Goal: Task Accomplishment & Management: Manage account settings

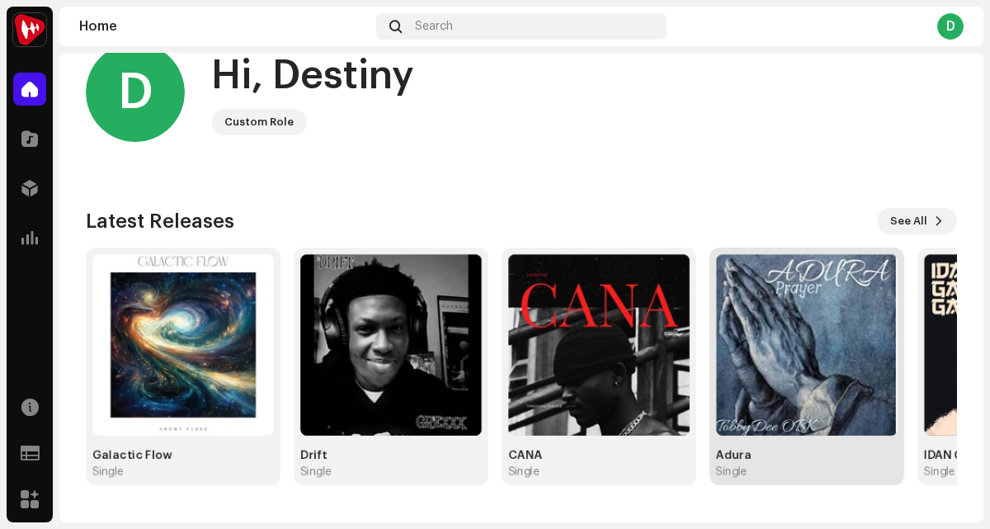
scroll to position [104, 0]
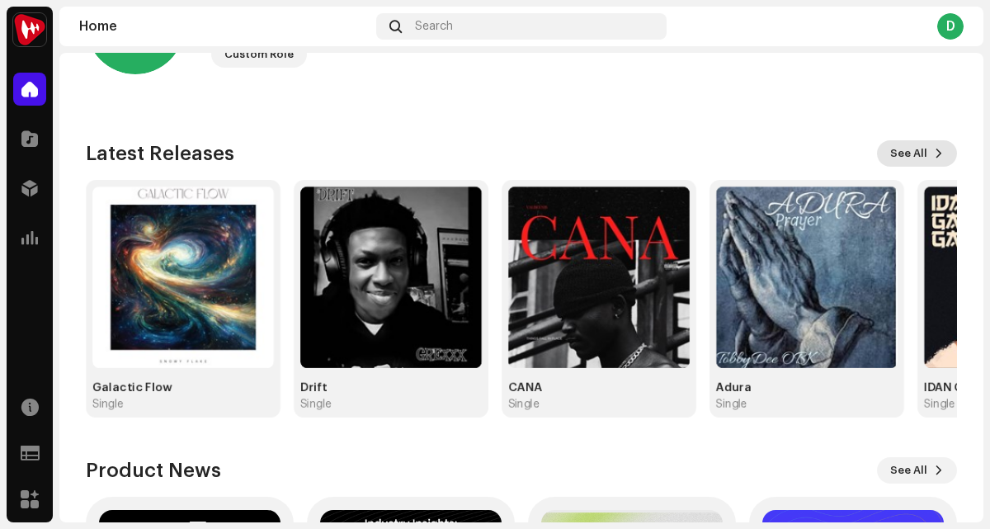
click at [934, 155] on span at bounding box center [939, 153] width 10 height 13
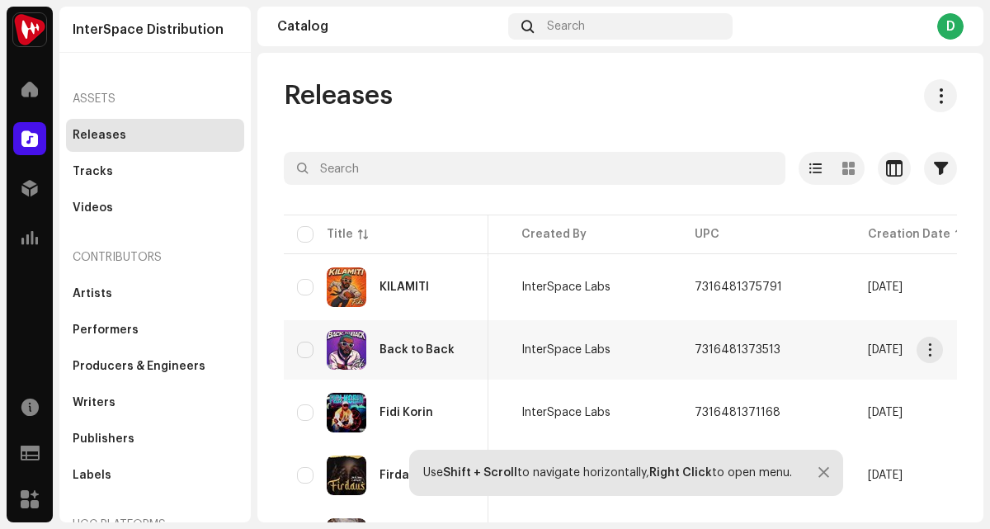
scroll to position [0, 512]
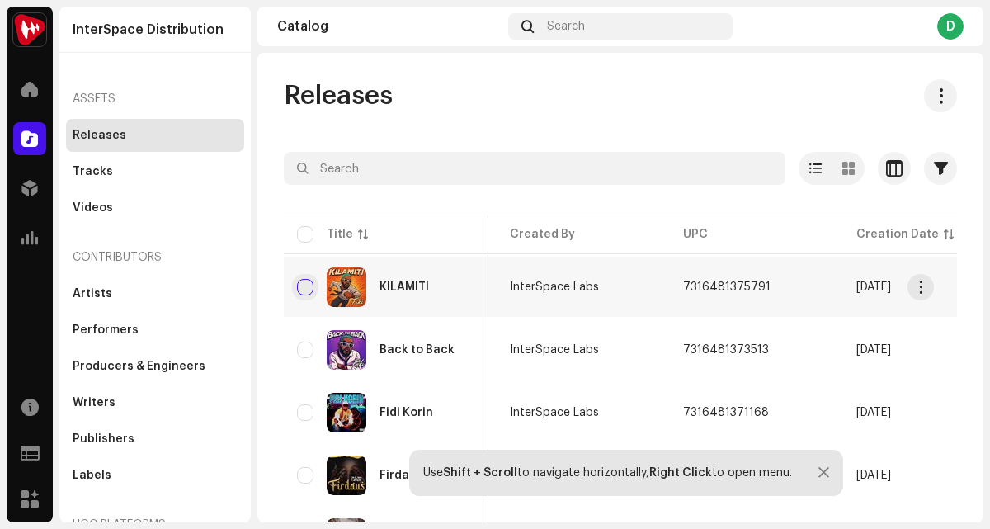
click at [306, 291] on input "checkbox" at bounding box center [305, 287] width 17 height 17
checkbox input "true"
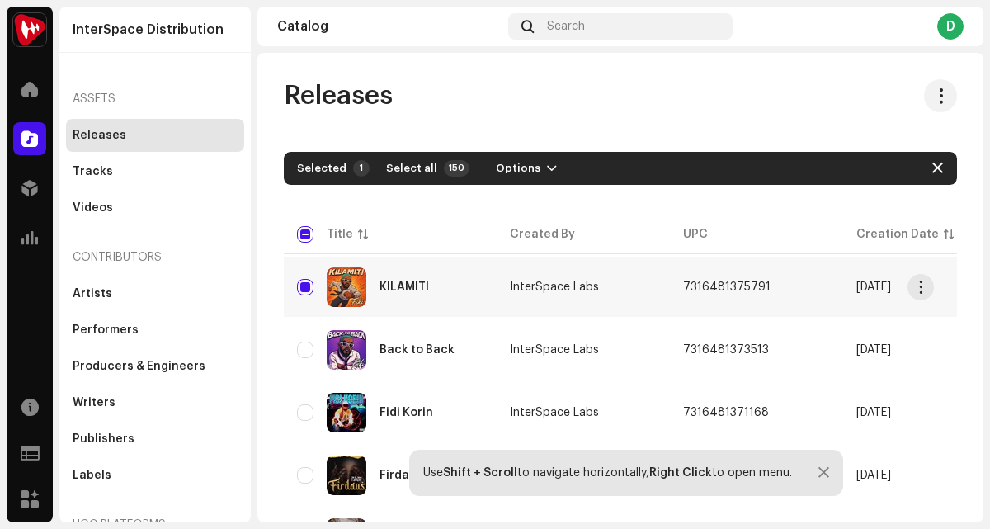
click at [306, 277] on div "KILAMITI" at bounding box center [386, 287] width 178 height 40
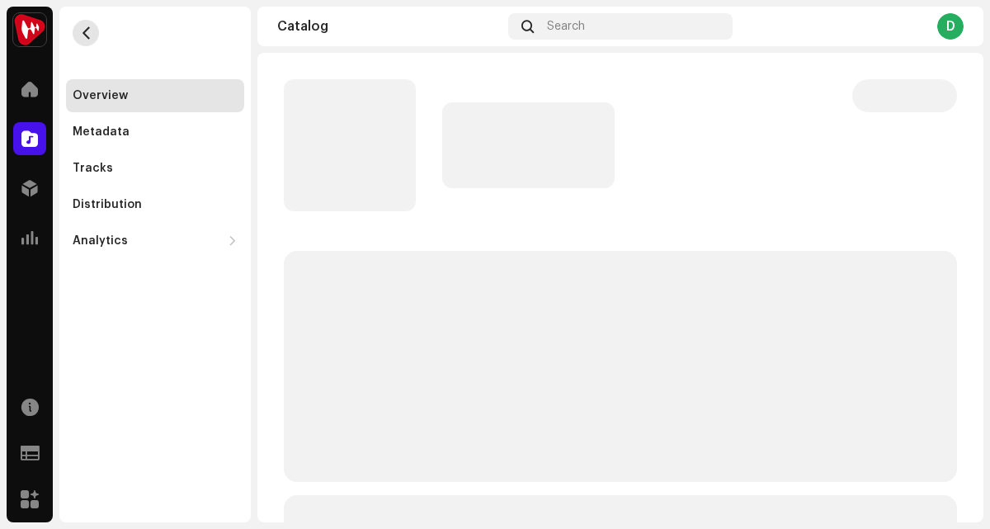
click at [76, 31] on button "button" at bounding box center [86, 33] width 26 height 26
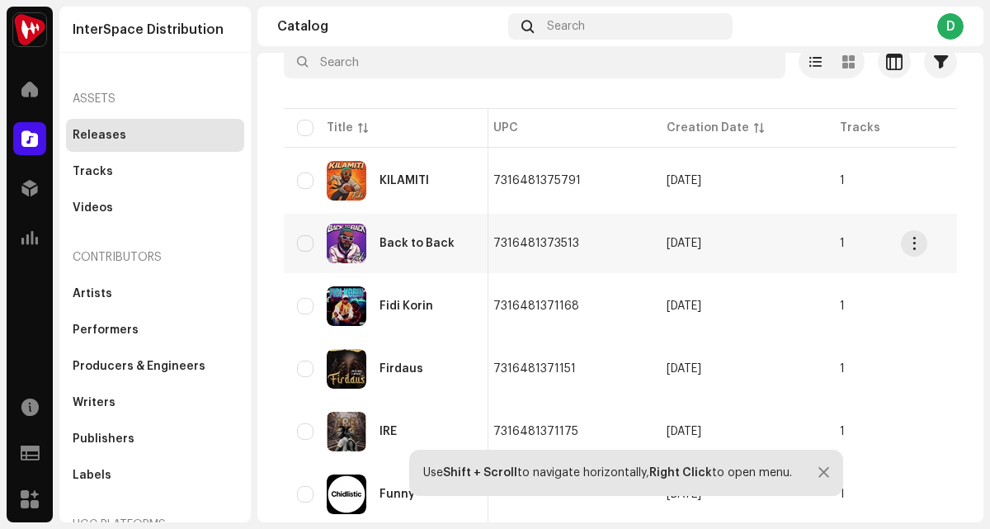
scroll to position [0, 695]
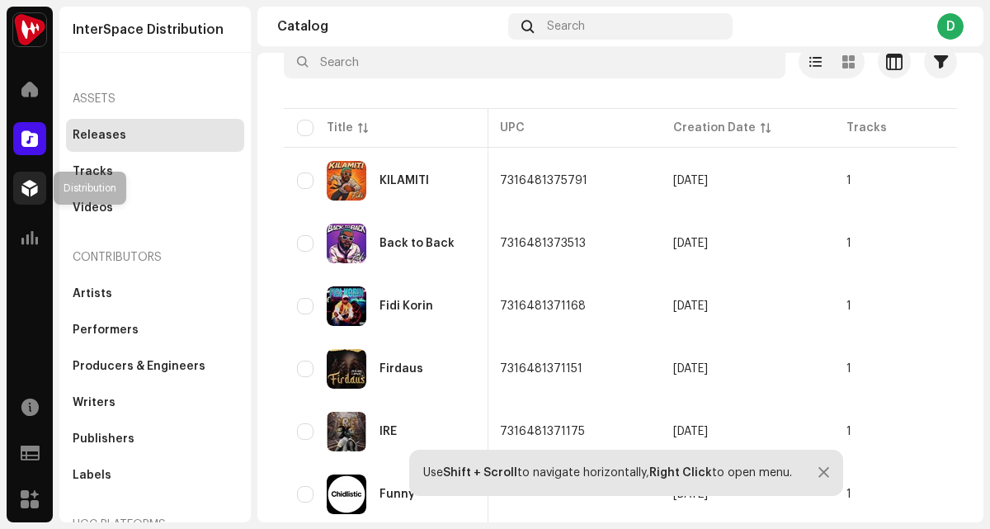
click at [25, 191] on span at bounding box center [29, 188] width 17 height 13
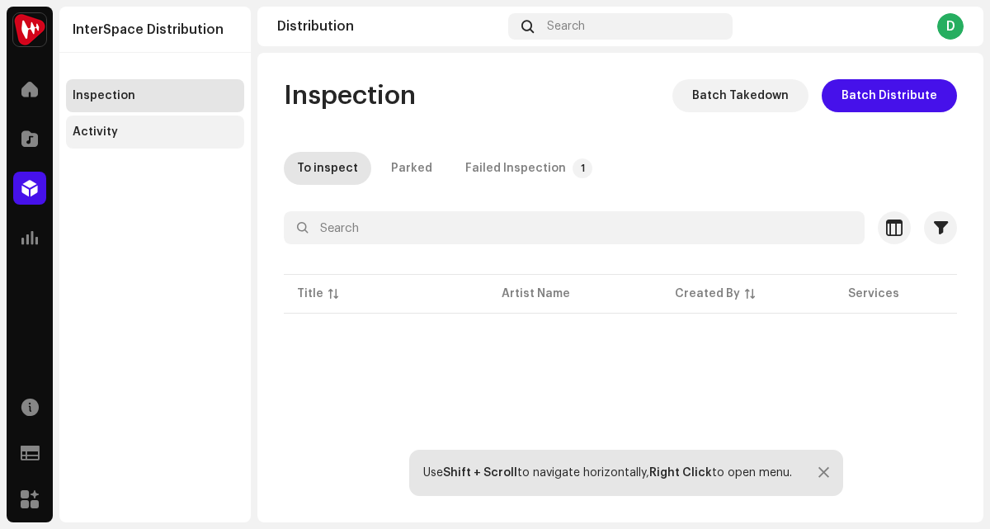
click at [76, 133] on div "Activity" at bounding box center [95, 131] width 45 height 13
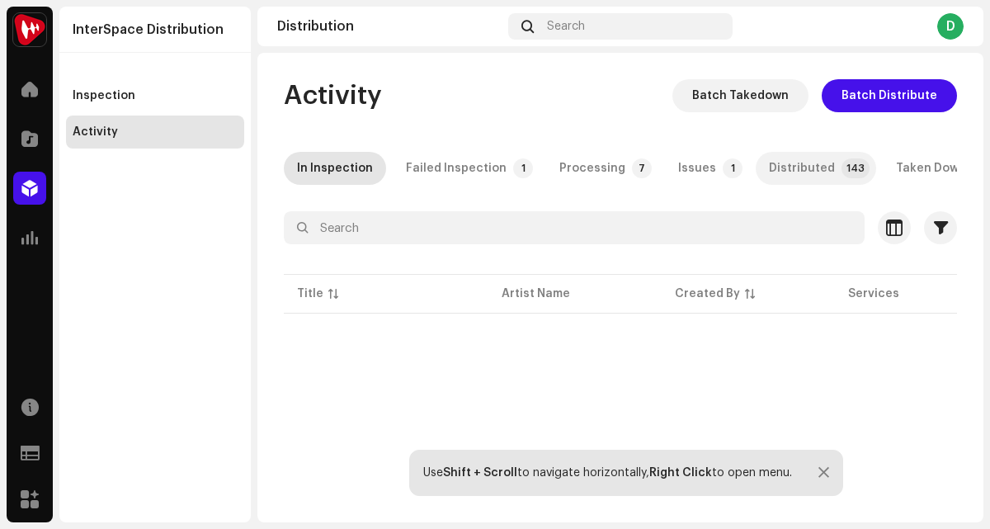
click at [775, 164] on div "Distributed" at bounding box center [802, 168] width 66 height 33
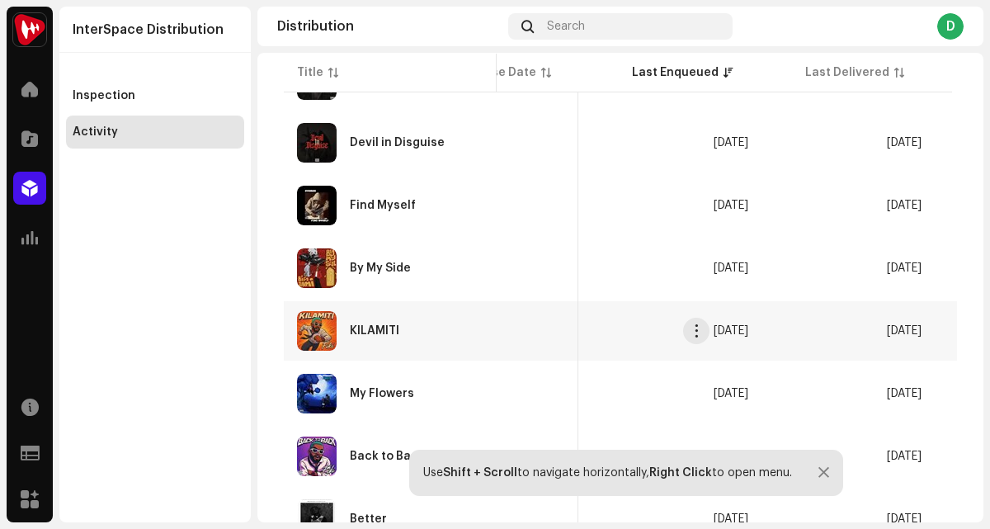
scroll to position [0, 757]
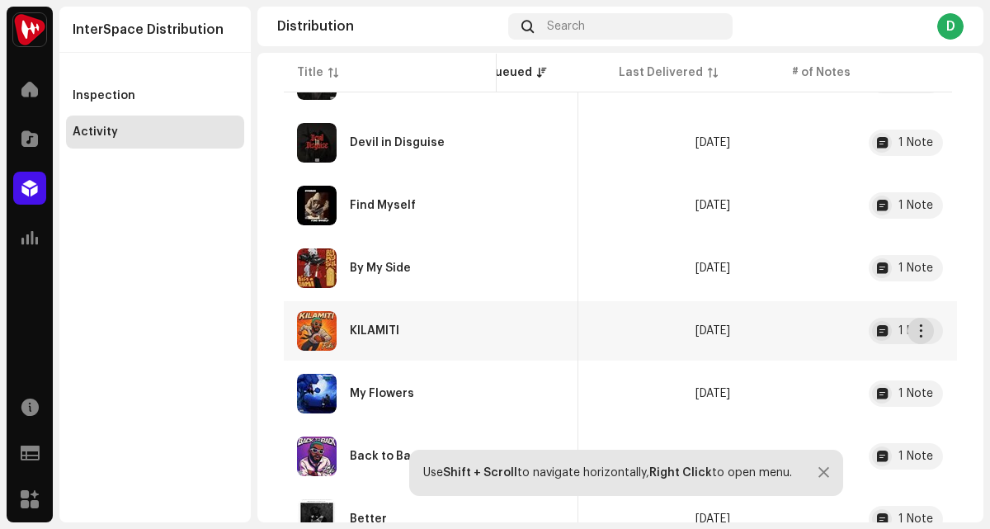
click at [930, 336] on button "button" at bounding box center [921, 331] width 26 height 26
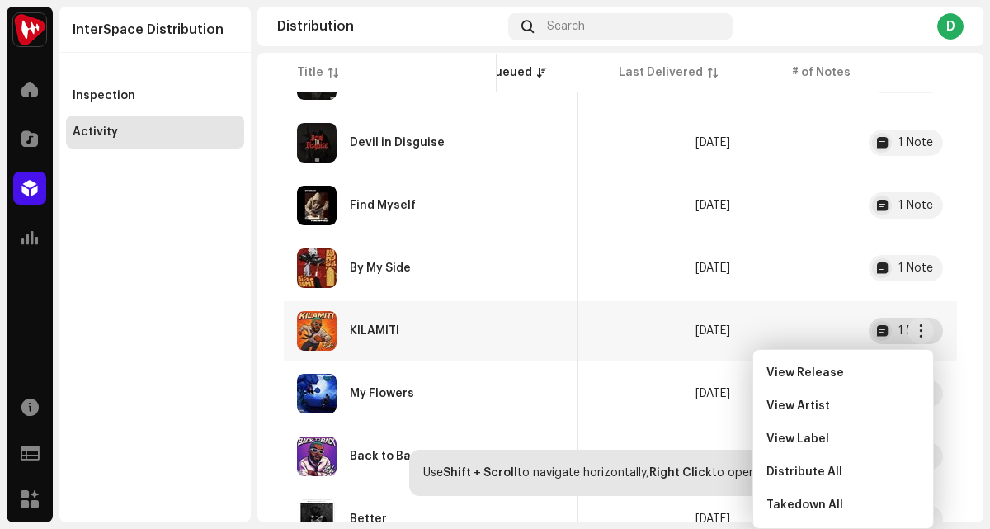
click at [869, 344] on div "1 Note" at bounding box center [906, 331] width 74 height 26
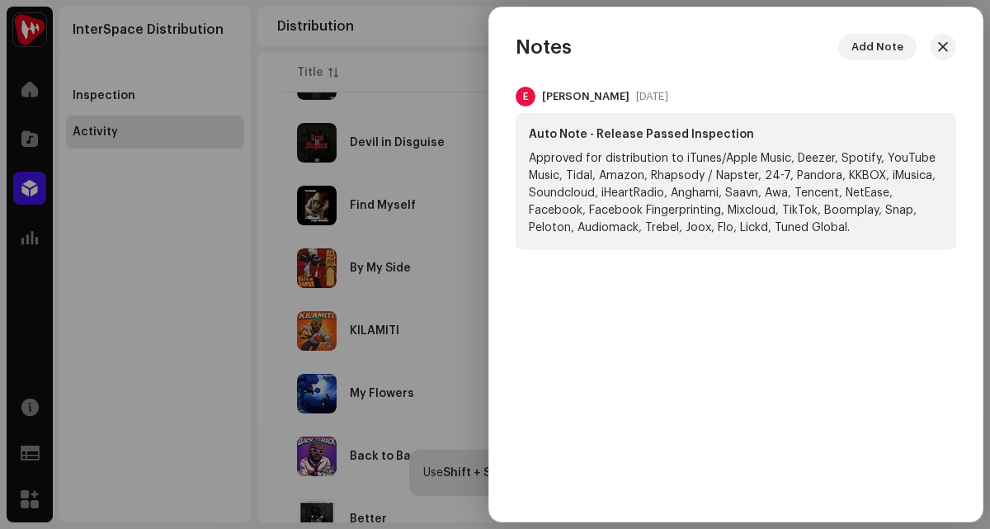
click at [422, 303] on div at bounding box center [495, 264] width 990 height 529
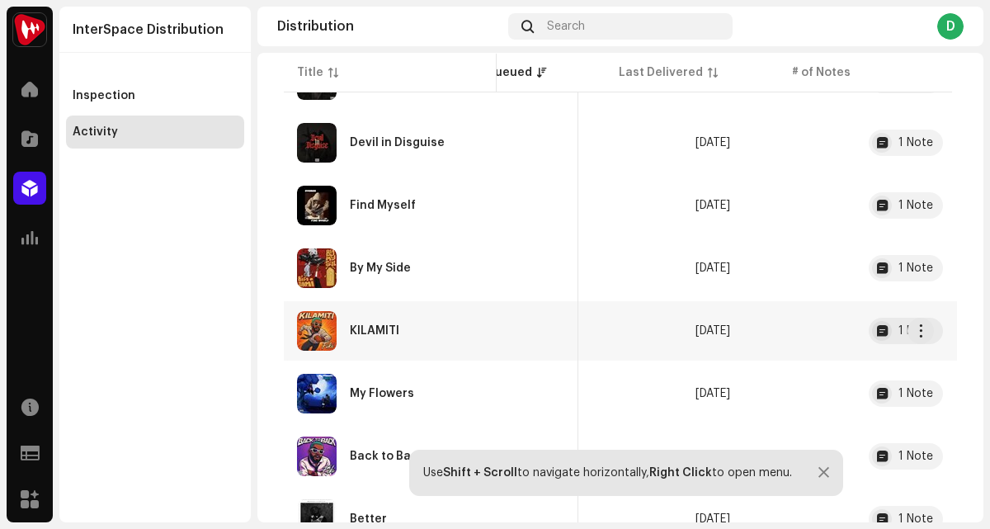
click at [378, 337] on div "KILAMITI" at bounding box center [375, 331] width 50 height 12
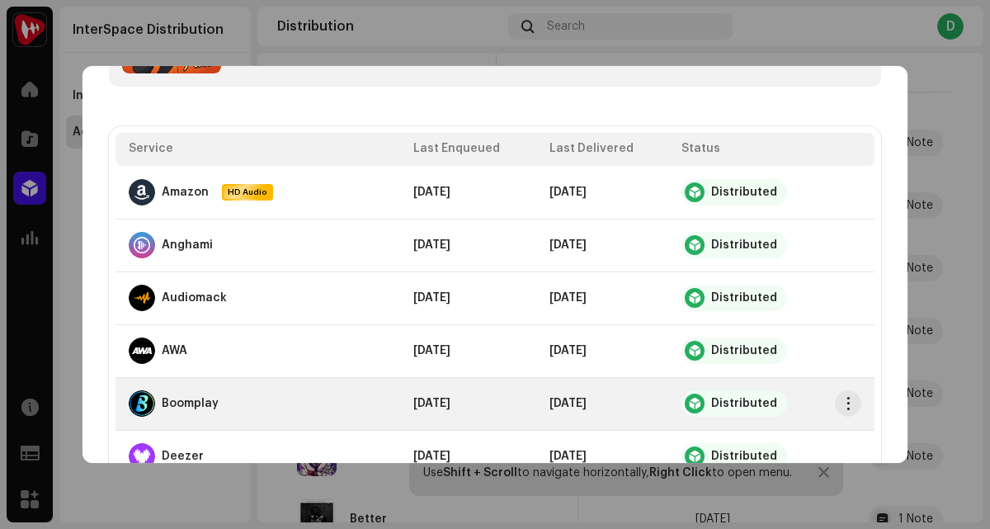
scroll to position [0, 0]
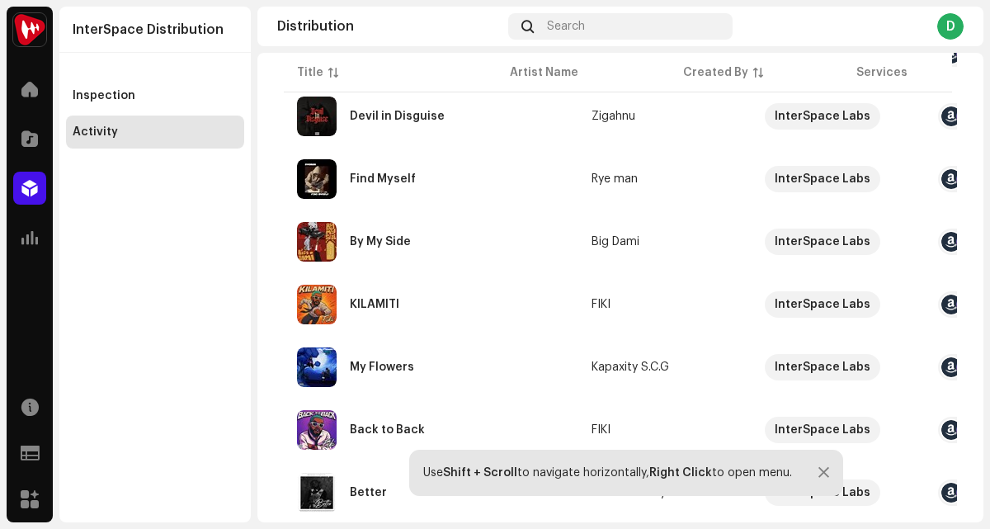
scroll to position [1355, 0]
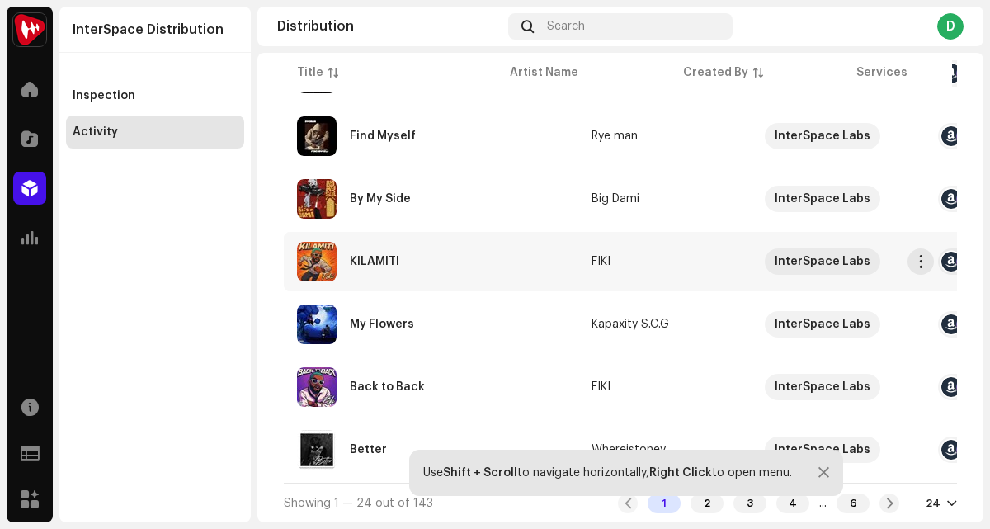
click at [374, 256] on div "KILAMITI" at bounding box center [375, 262] width 50 height 12
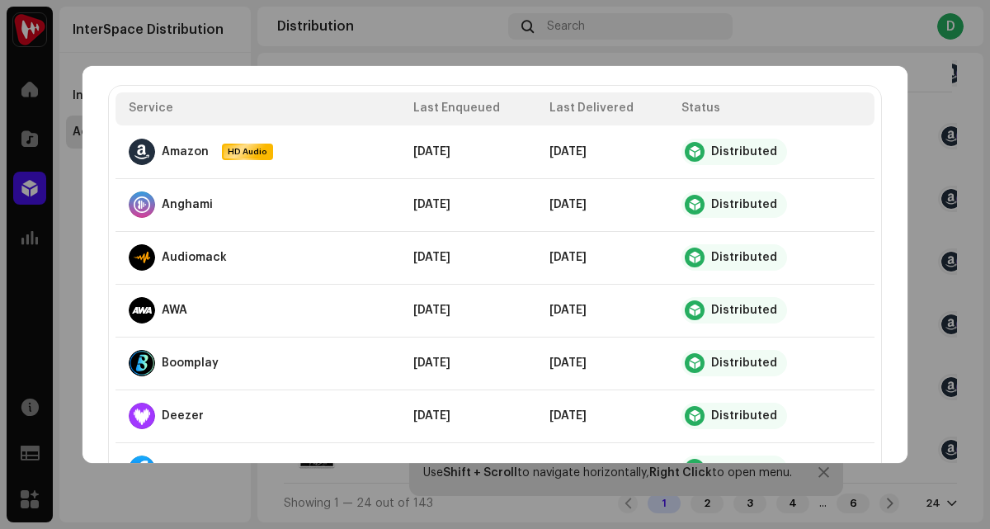
scroll to position [0, 0]
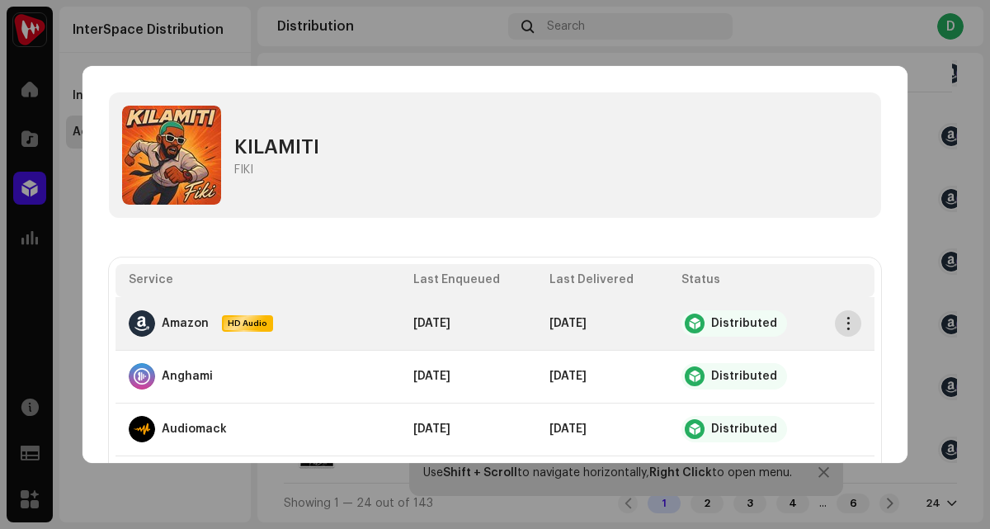
click at [846, 317] on span "button" at bounding box center [848, 323] width 12 height 13
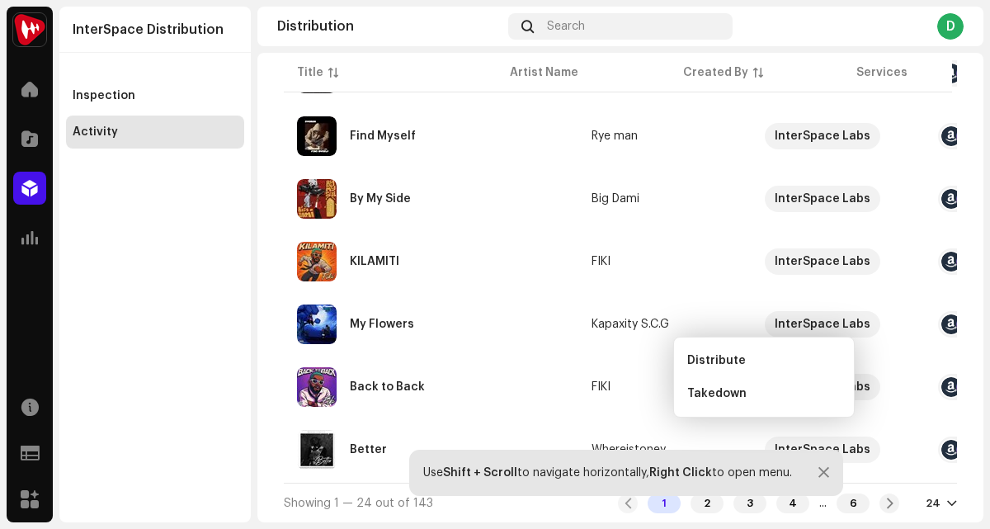
click at [924, 78] on div "KILAMITI FIKI Service Last Enqueued Last Delivered Status Amazon HD Audio [DATE…" at bounding box center [495, 264] width 990 height 529
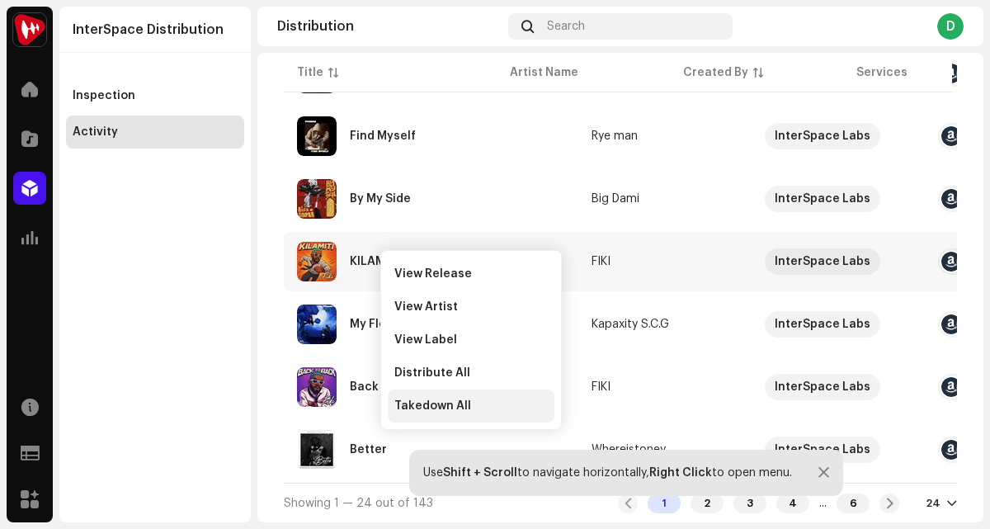
click at [408, 406] on span "Takedown All" at bounding box center [432, 405] width 77 height 13
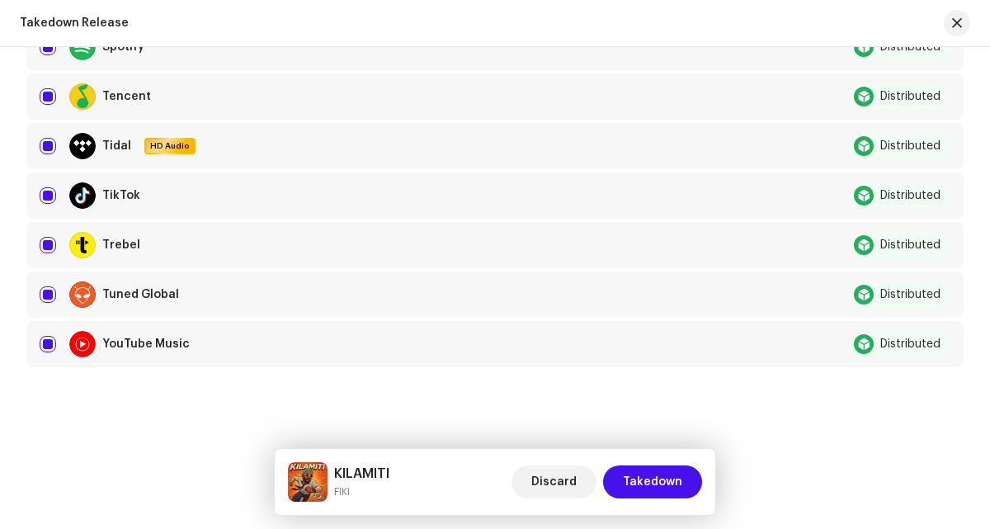
scroll to position [1557, 0]
click at [669, 484] on span "Takedown" at bounding box center [652, 481] width 59 height 33
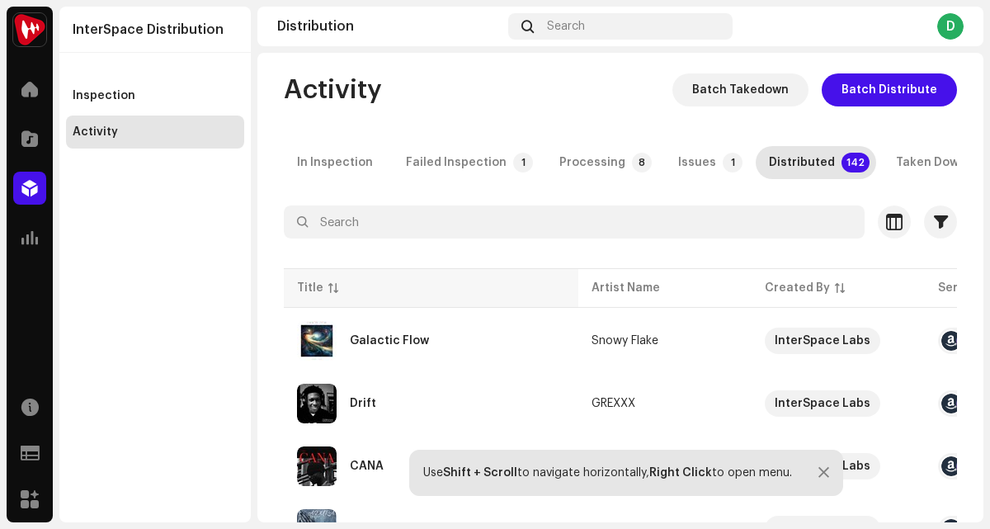
scroll to position [0, 0]
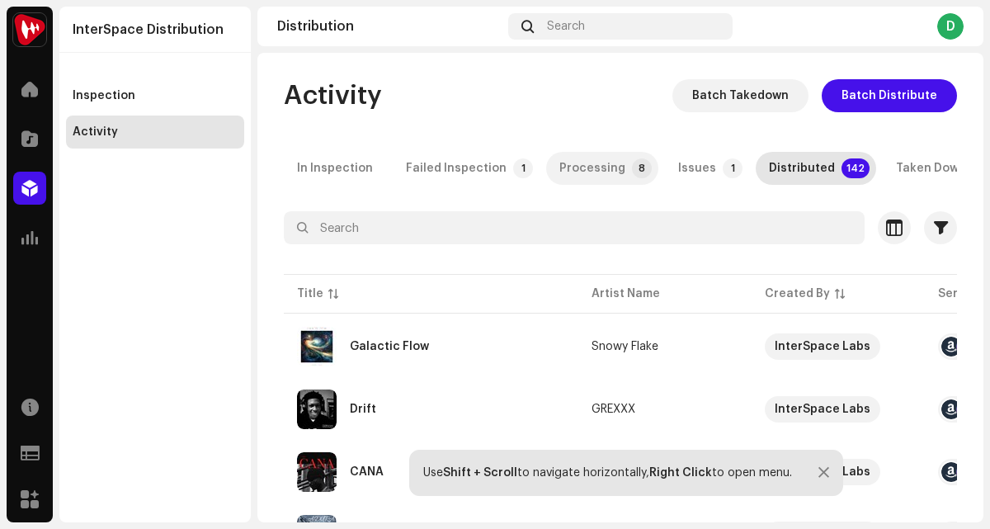
click at [607, 168] on div "Processing" at bounding box center [592, 168] width 66 height 33
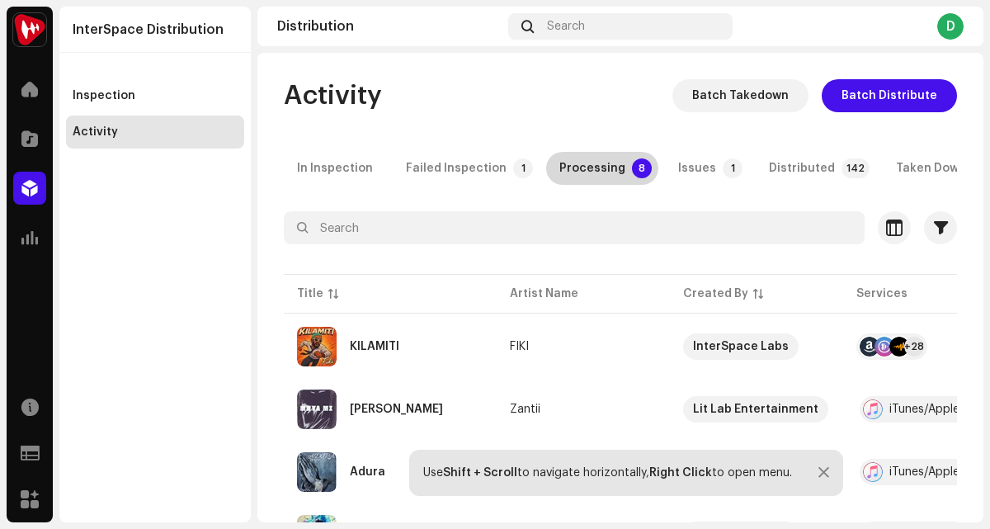
click at [566, 174] on div "Processing" at bounding box center [592, 168] width 66 height 33
click at [578, 164] on div "Processing" at bounding box center [592, 168] width 66 height 33
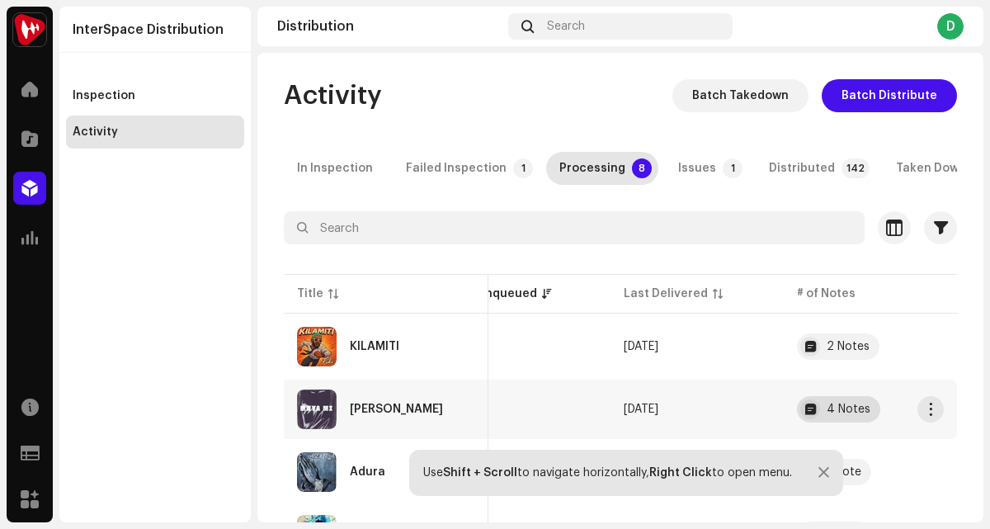
click at [813, 420] on div "4 Notes" at bounding box center [838, 409] width 83 height 26
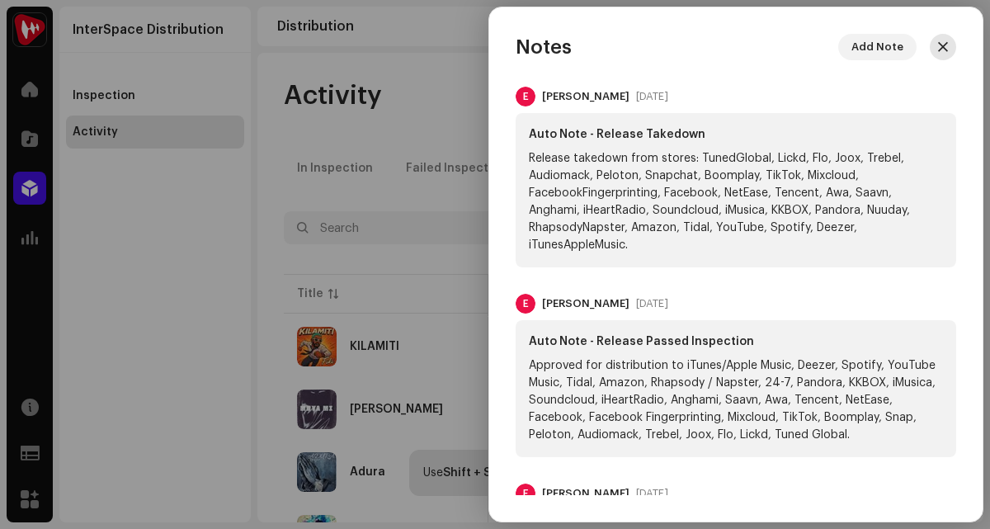
click at [938, 45] on span "button" at bounding box center [943, 46] width 10 height 13
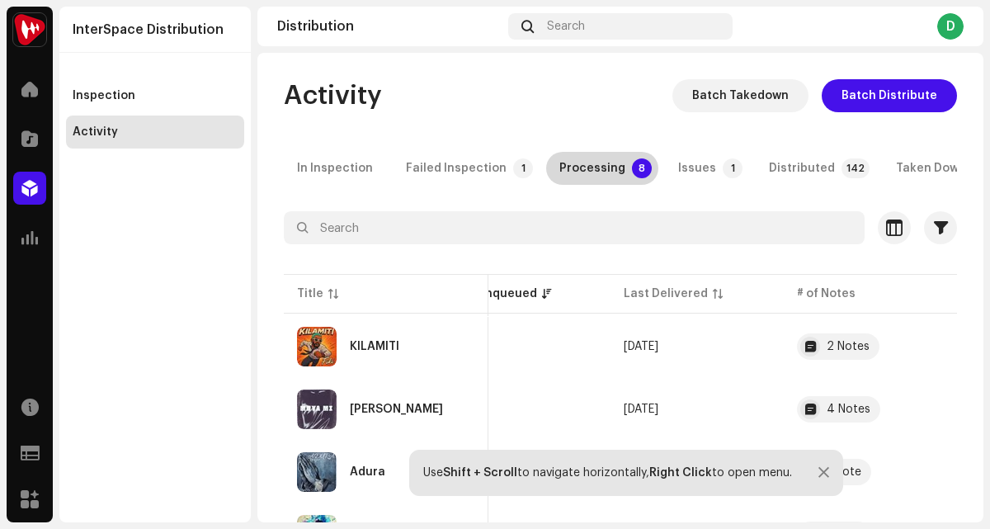
click at [591, 163] on div "Processing" at bounding box center [592, 168] width 66 height 33
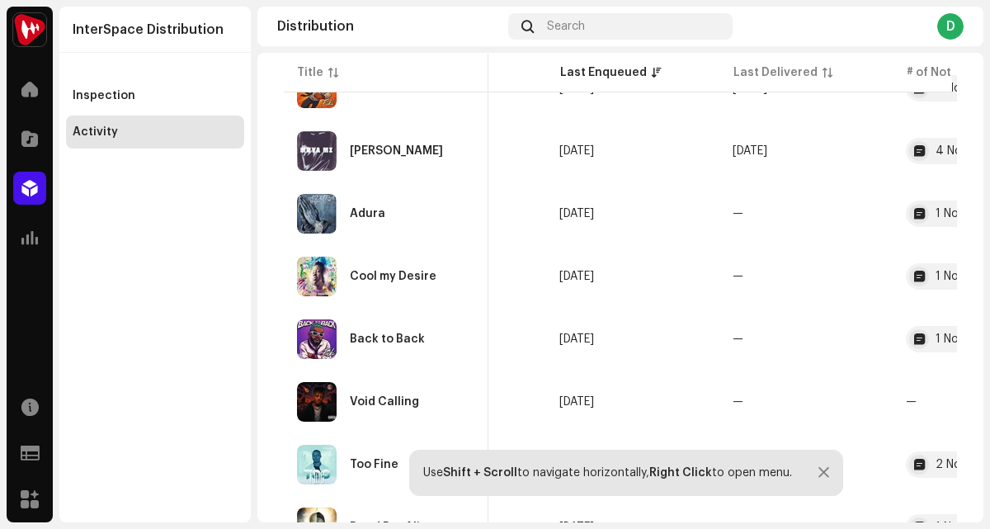
scroll to position [352, 0]
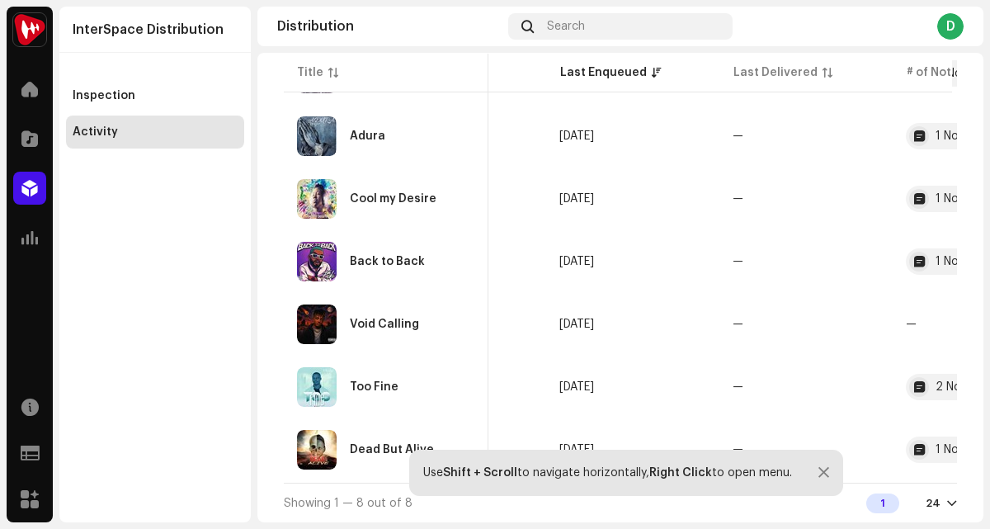
click at [947, 502] on div at bounding box center [952, 503] width 10 height 13
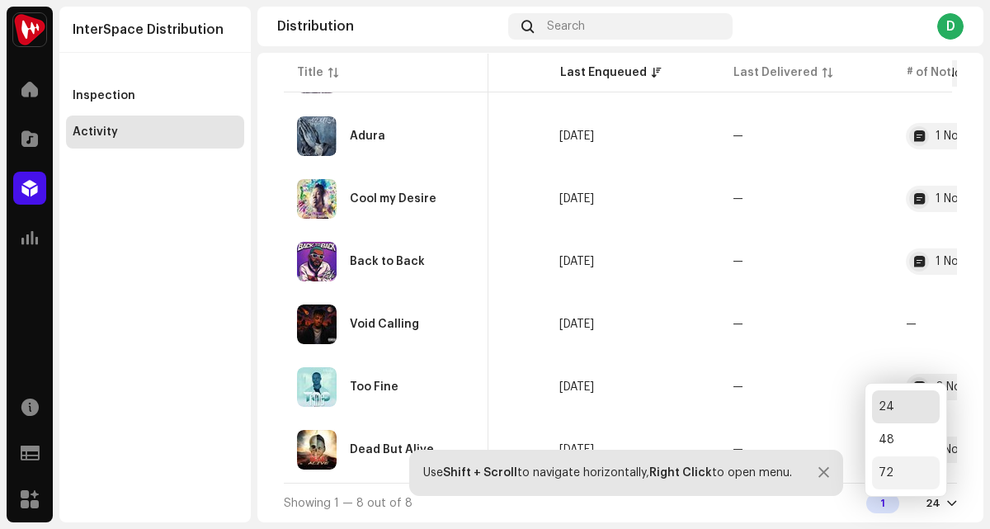
click at [903, 470] on div "72" at bounding box center [906, 472] width 68 height 33
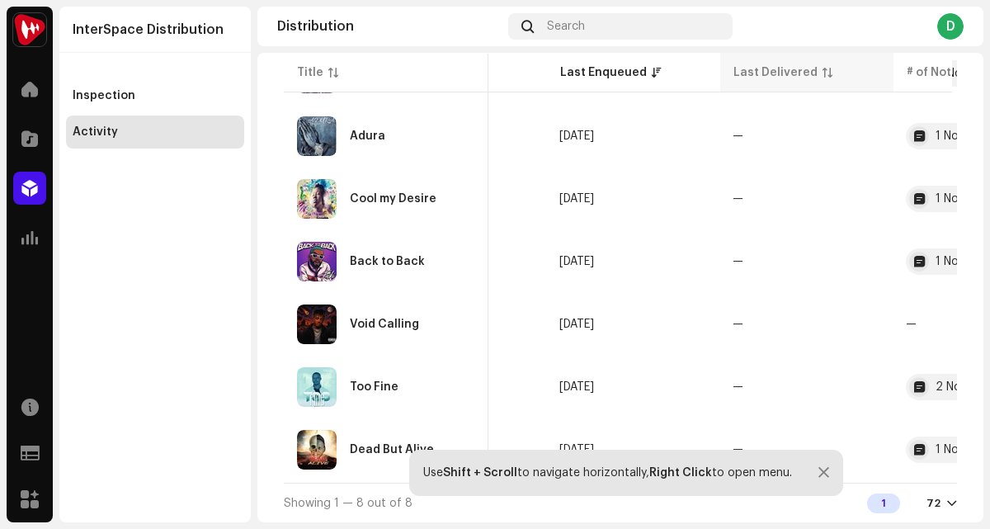
scroll to position [352, 0]
click at [819, 492] on div "Use Shift + Scroll to navigate horizontally, Right Click to open menu." at bounding box center [626, 473] width 434 height 46
click at [833, 480] on div "Use Shift + Scroll to navigate horizontally, Right Click to open menu." at bounding box center [626, 473] width 434 height 46
click at [822, 476] on div at bounding box center [824, 472] width 11 height 13
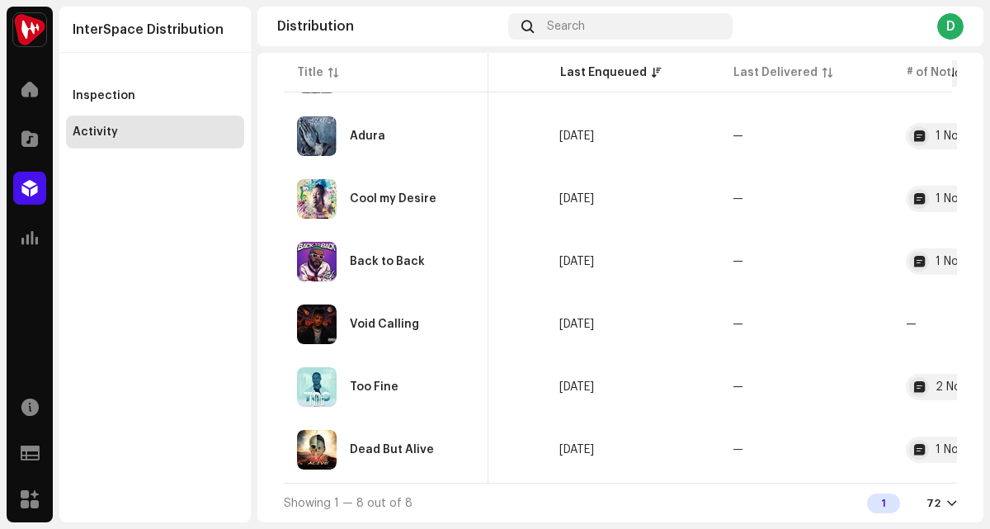
click at [956, 24] on div "D" at bounding box center [950, 26] width 26 height 26
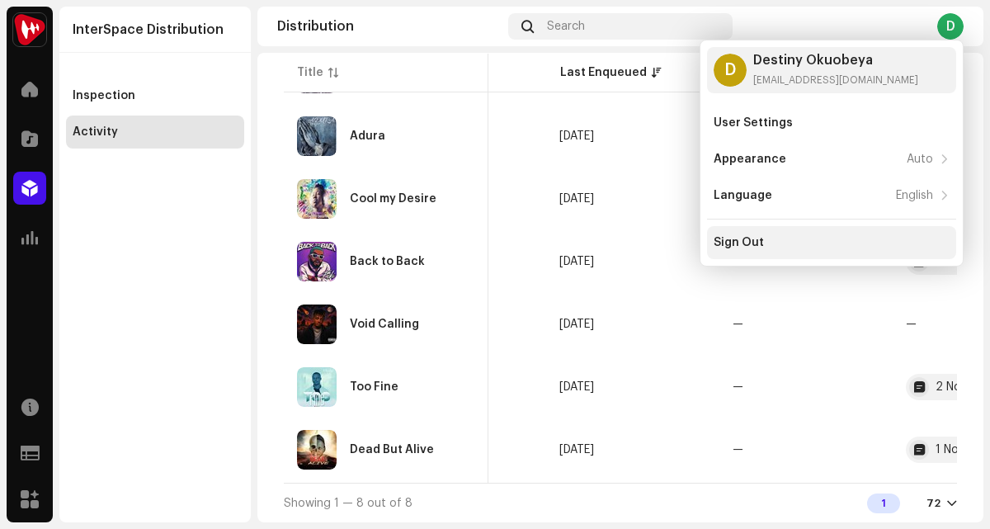
click at [767, 236] on div "Sign Out" at bounding box center [832, 242] width 236 height 13
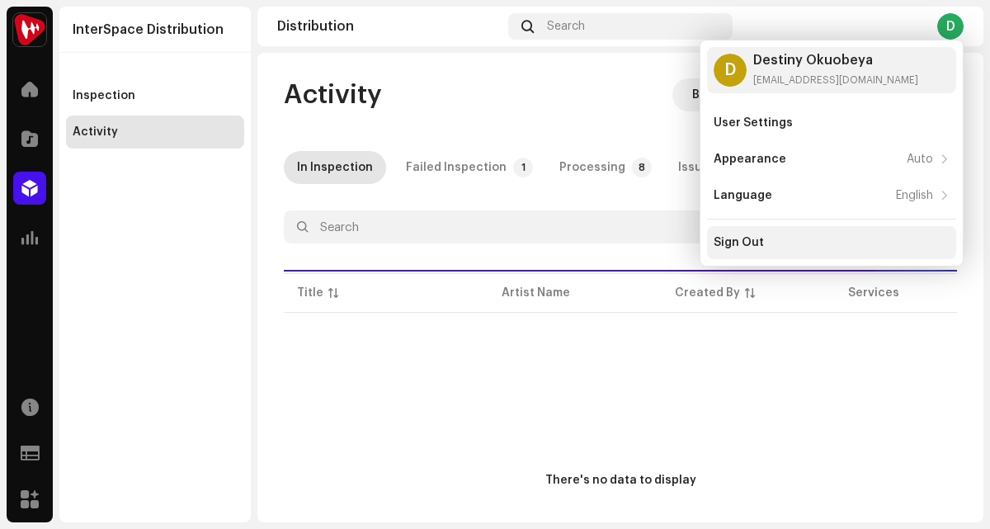
scroll to position [0, 0]
